Goal: Communication & Community: Ask a question

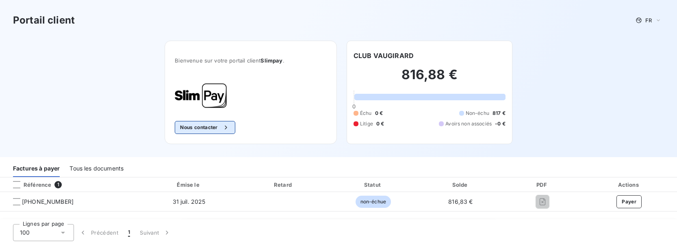
click at [213, 126] on button "Nous contacter" at bounding box center [205, 127] width 60 height 13
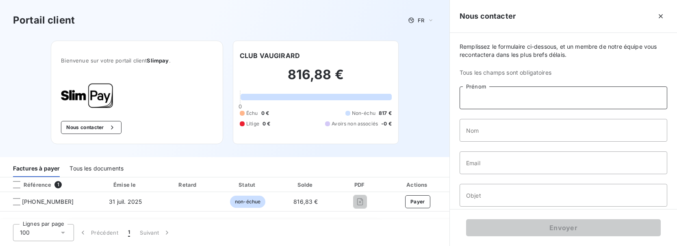
click at [495, 97] on input "Prénom" at bounding box center [564, 98] width 208 height 23
type input "[PERSON_NAME]"
type input "[EMAIL_ADDRESS][PERSON_NAME][PERSON_NAME][DOMAIN_NAME]"
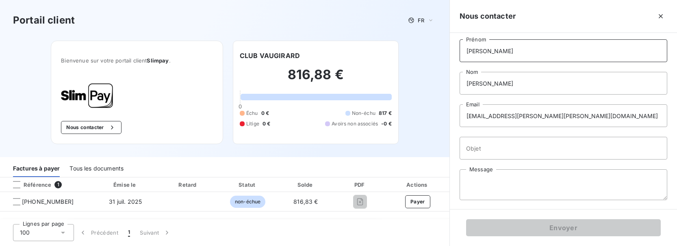
scroll to position [48, 0]
click at [499, 145] on input "Objet" at bounding box center [564, 147] width 208 height 23
drag, startPoint x: 534, startPoint y: 148, endPoint x: 493, endPoint y: 149, distance: 41.5
click at [493, 149] on input "Facture 27_07 [DATE]" at bounding box center [564, 147] width 208 height 23
click at [496, 150] on input "Facture 27_07 [DATE]" at bounding box center [564, 147] width 208 height 23
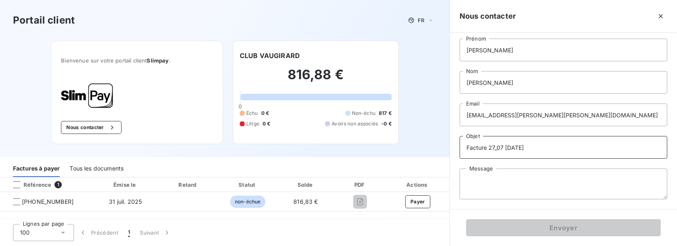
click at [503, 148] on input "Facture 27_07 [DATE]" at bounding box center [564, 147] width 208 height 23
drag, startPoint x: 558, startPoint y: 147, endPoint x: 531, endPoint y: 149, distance: 26.9
click at [531, 149] on input "Facture [PHONE_NUMBER] [DATE]" at bounding box center [564, 147] width 208 height 23
type input "Facture [PHONE_NUMBER] CLUB VAIGIRARD"
click at [515, 175] on textarea "Message" at bounding box center [564, 184] width 208 height 31
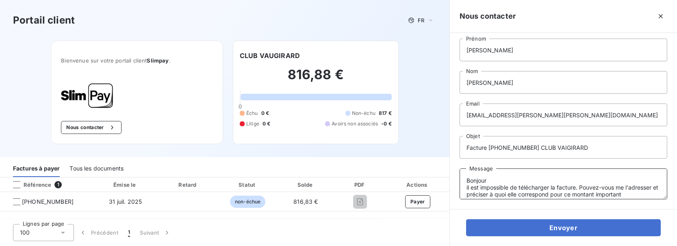
scroll to position [6, 0]
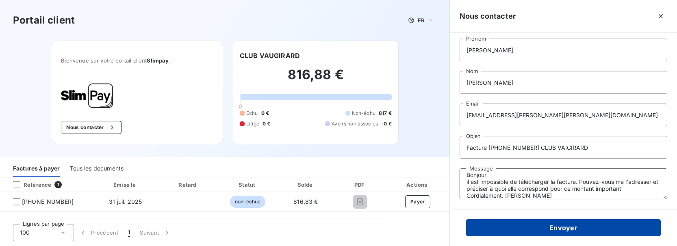
type textarea "Bonjour il est impossible de télécharger la facture. Pouvez-vous me l'adresser …"
click at [523, 225] on button "Envoyer" at bounding box center [563, 227] width 195 height 17
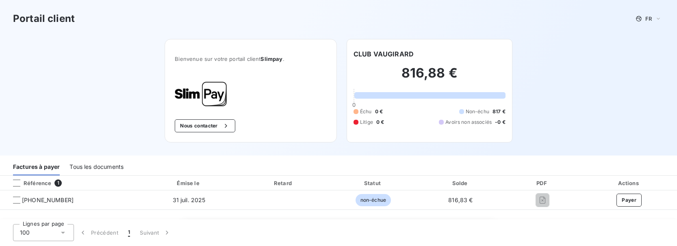
scroll to position [0, 0]
